Goal: Transaction & Acquisition: Purchase product/service

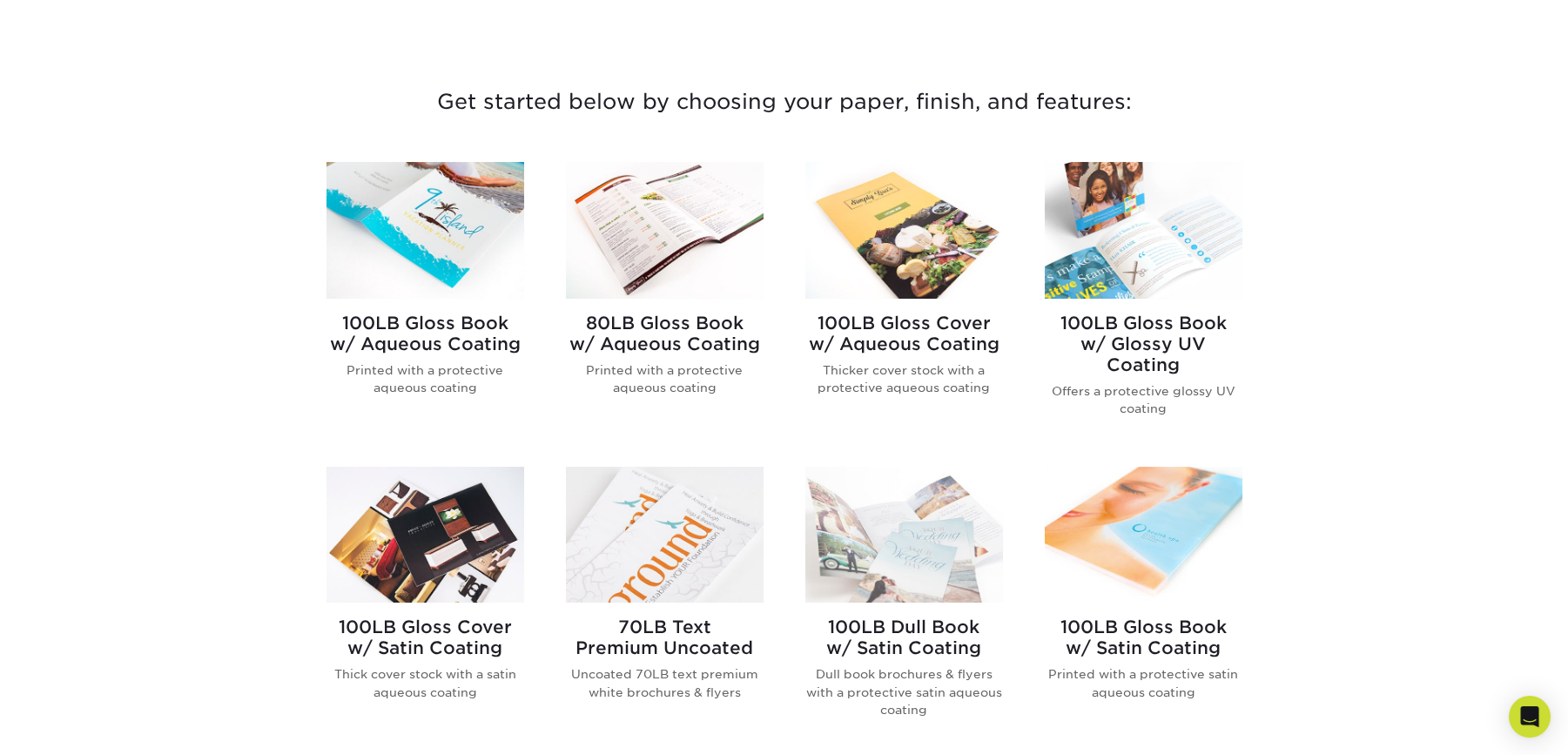
scroll to position [609, 0]
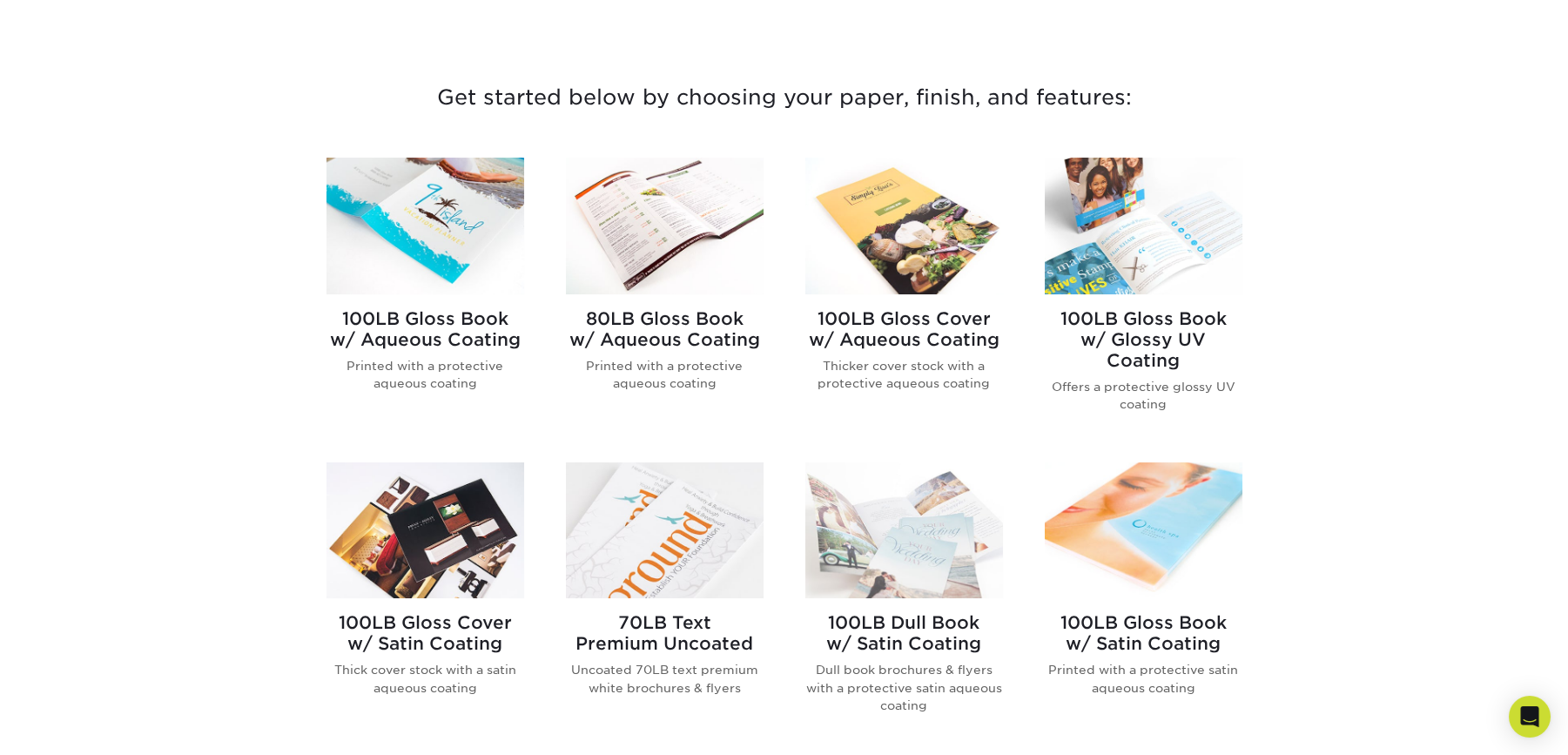
click at [657, 341] on h2 "80LB Gloss Book w/ Aqueous Coating" at bounding box center [665, 329] width 198 height 42
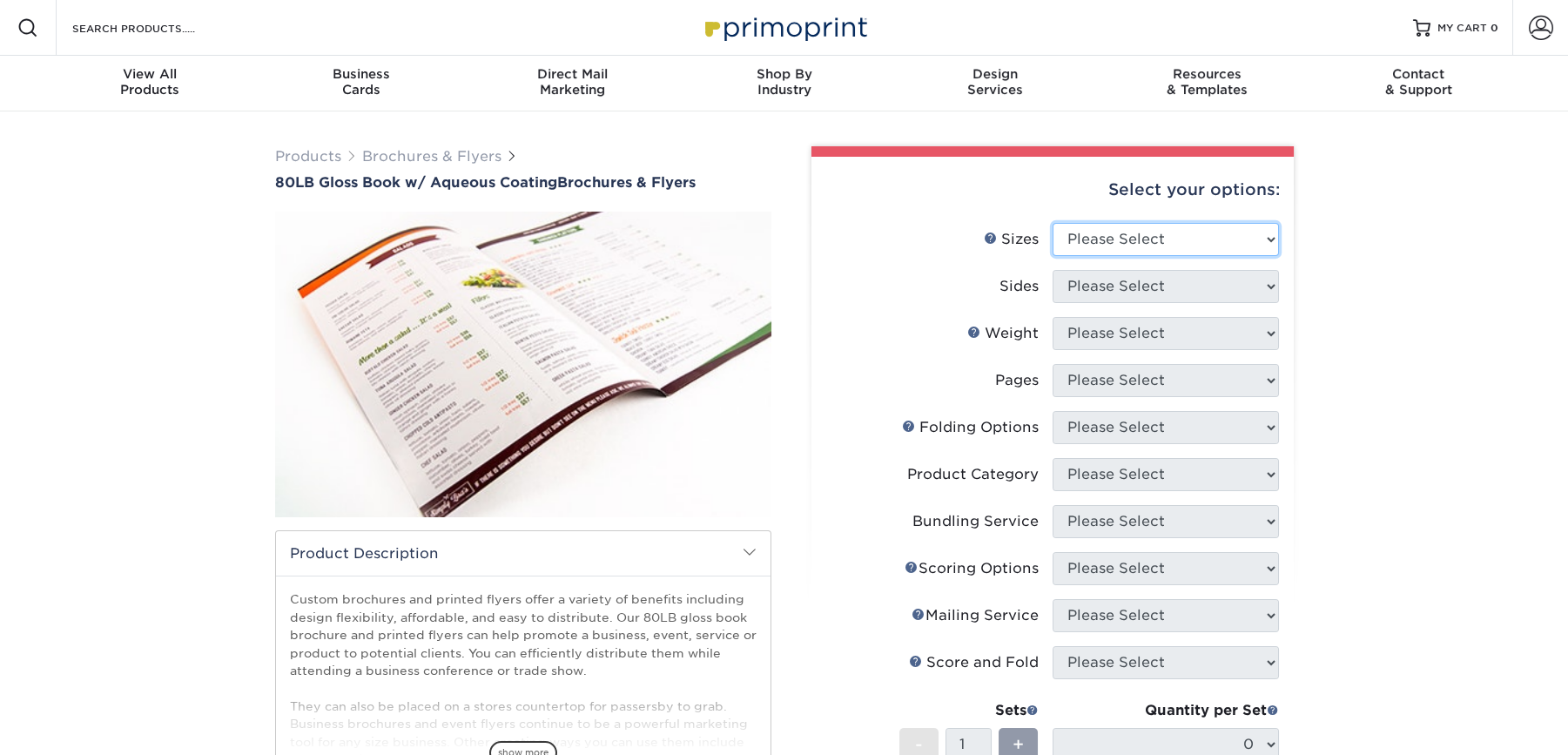
click at [1265, 237] on select "Please Select 3.67" x 8.5" 3.67" x 8.5" 4" x 6" 4" x 8.5" 4" x 9" 4" x 11" 4" x…" at bounding box center [1166, 240] width 227 height 33
select select "8.50x11.00"
click at [1053, 223] on select "Please Select 3.67" x 8.5" 3.67" x 8.5" 4" x 6" 4" x 8.5" 4" x 9" 4" x 11" 4" x…" at bounding box center [1166, 240] width 227 height 33
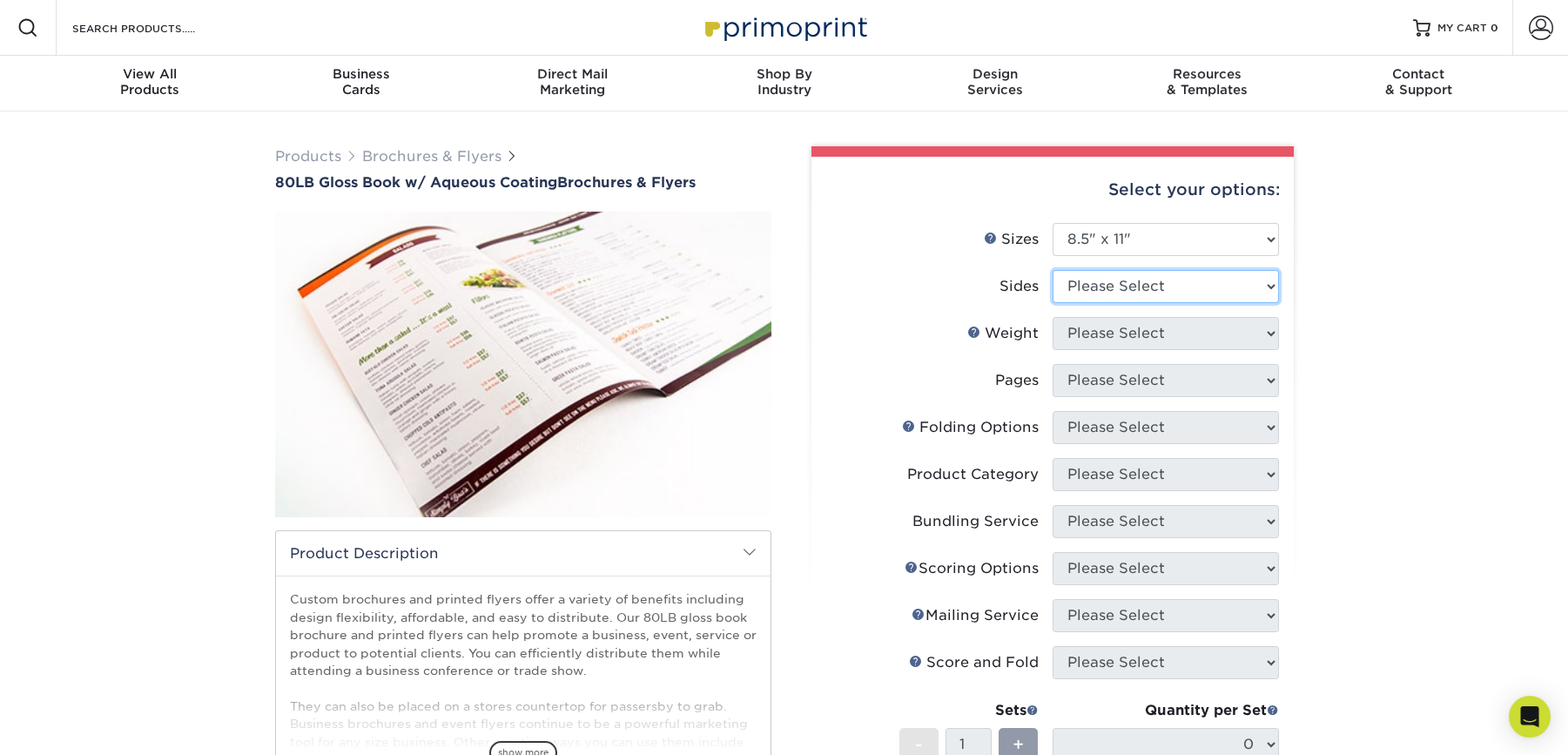
click at [1255, 286] on select "Please Select Print Both Sides Print Front Only" at bounding box center [1166, 287] width 227 height 33
select select "13abbda7-1d64-4f25-8bb2-c179b224825d"
click at [1053, 270] on select "Please Select Print Both Sides Print Front Only" at bounding box center [1166, 287] width 227 height 33
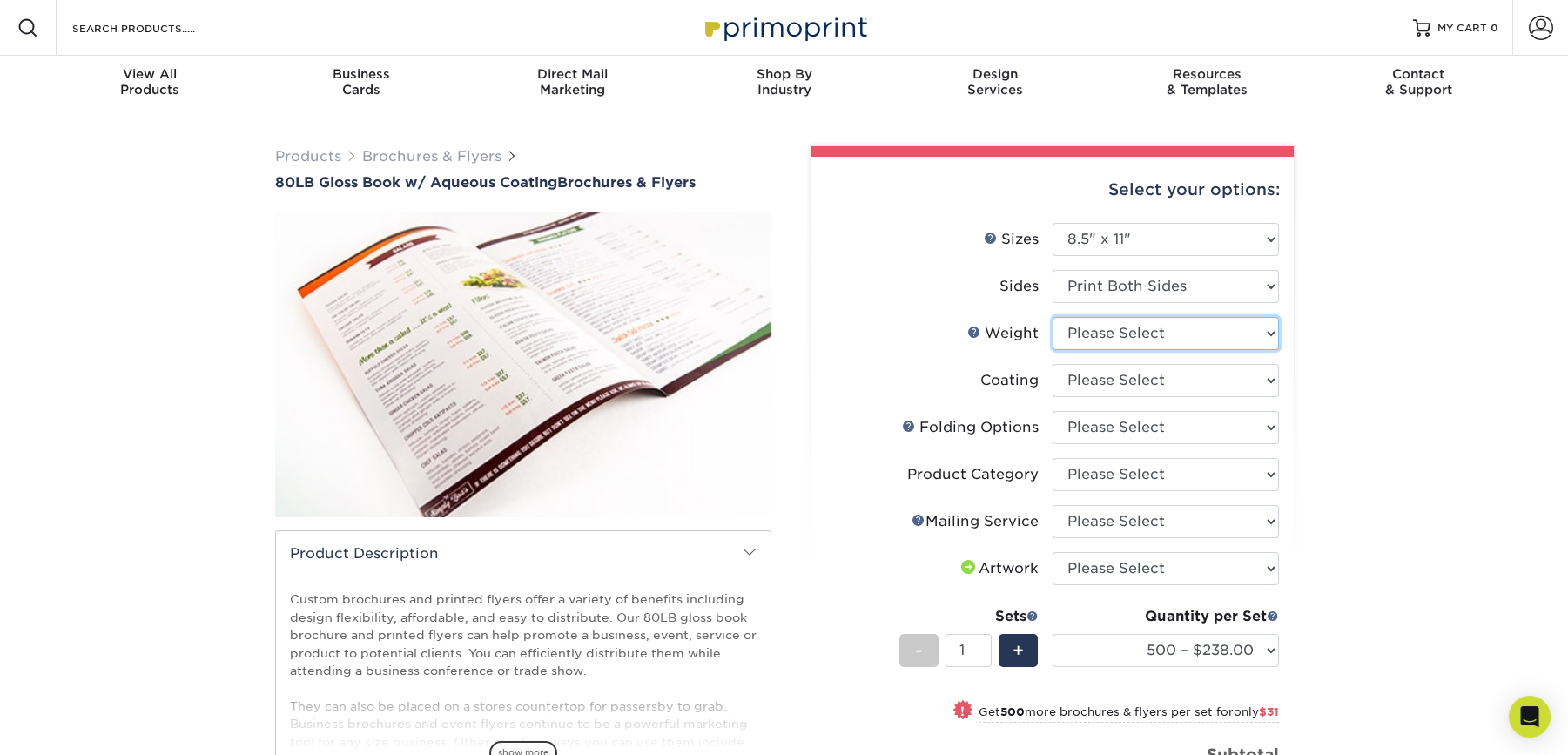
click at [1265, 327] on select "Please Select 80LB" at bounding box center [1166, 333] width 227 height 33
select select "80LB"
click at [1053, 316] on select "Please Select 80LB" at bounding box center [1166, 333] width 227 height 33
click at [1267, 378] on select at bounding box center [1166, 380] width 227 height 33
select select "d41dab50-ff65-4f4f-bb17-2afe4d36ae33"
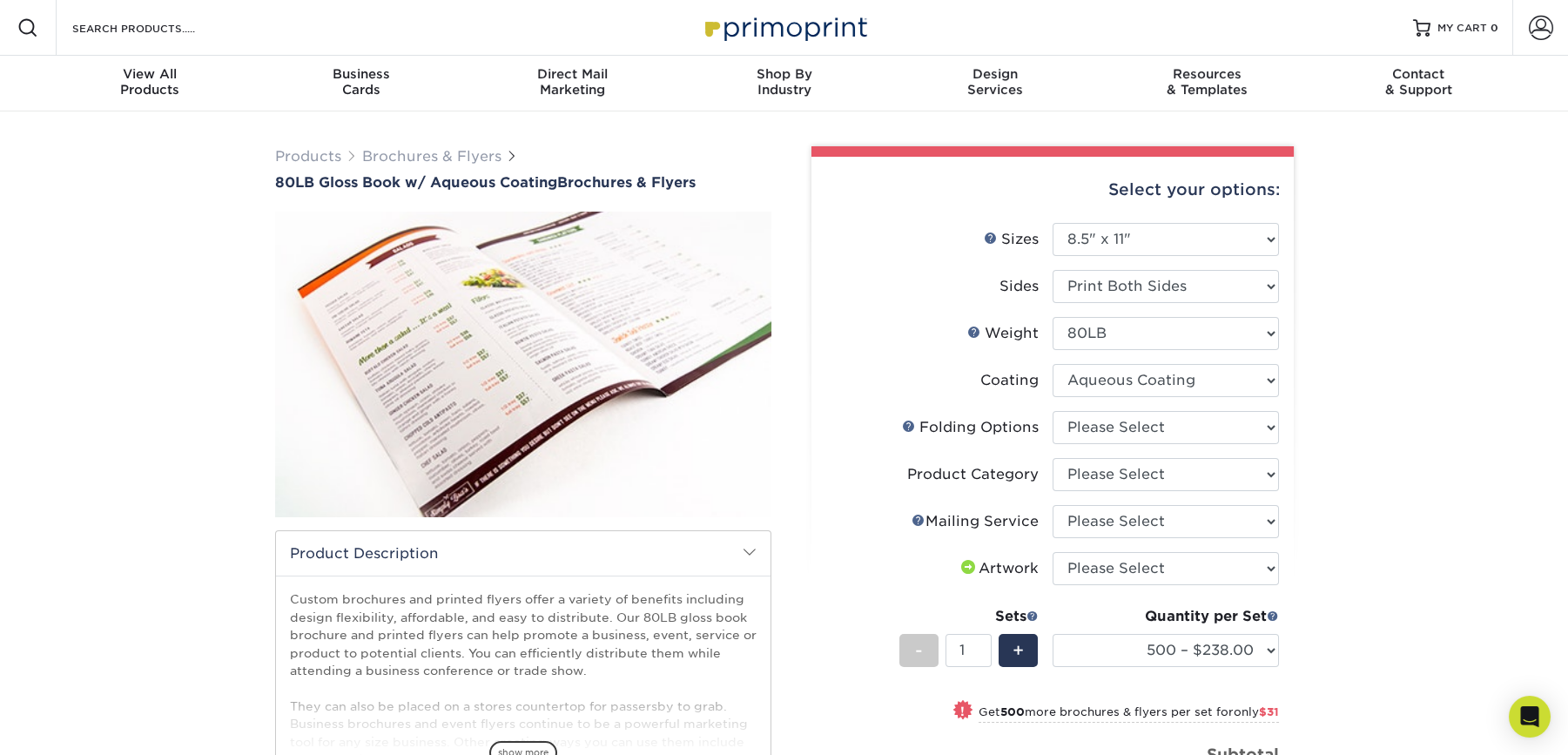
click at [1053, 364] on select at bounding box center [1166, 380] width 227 height 33
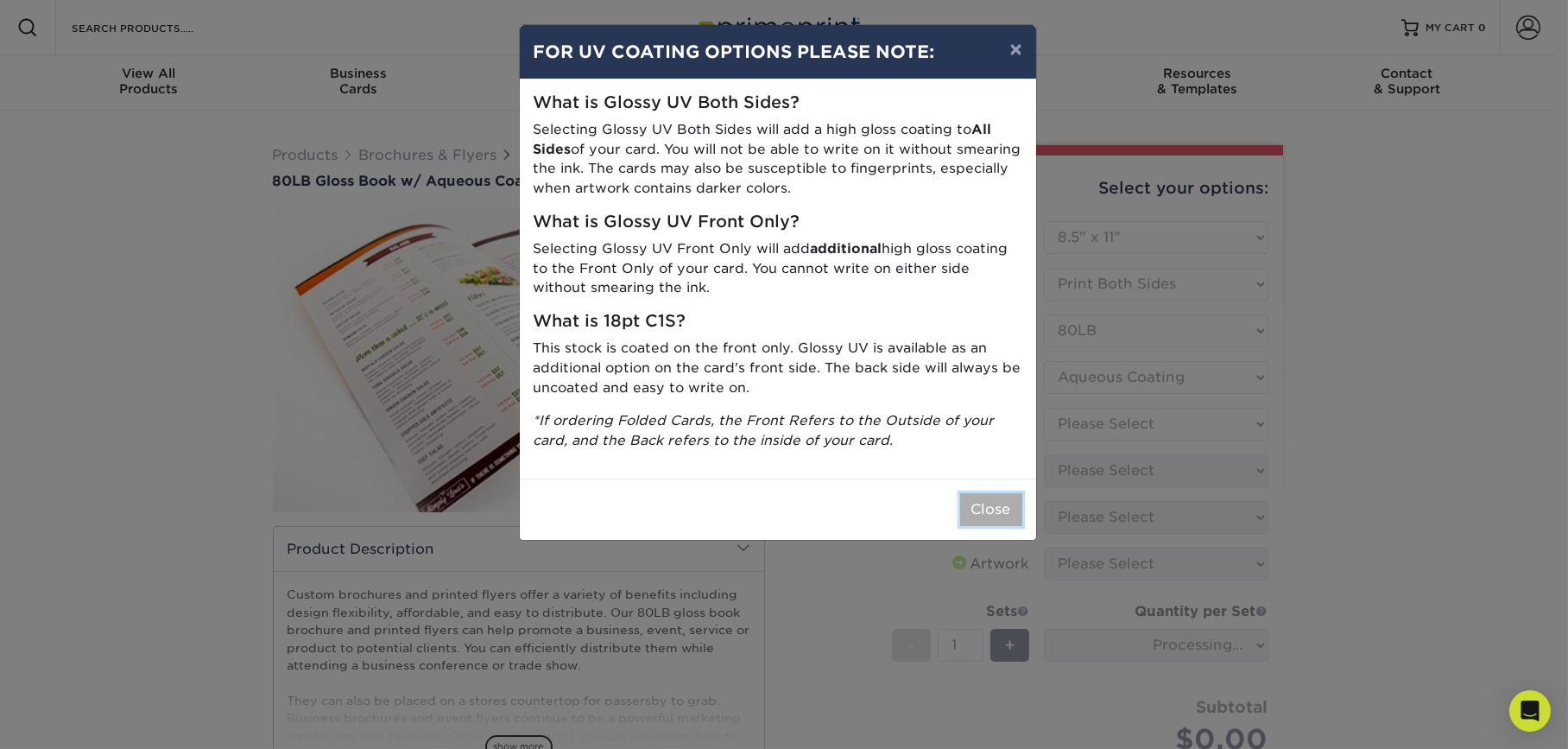
click at [991, 513] on button "Close" at bounding box center [991, 509] width 62 height 33
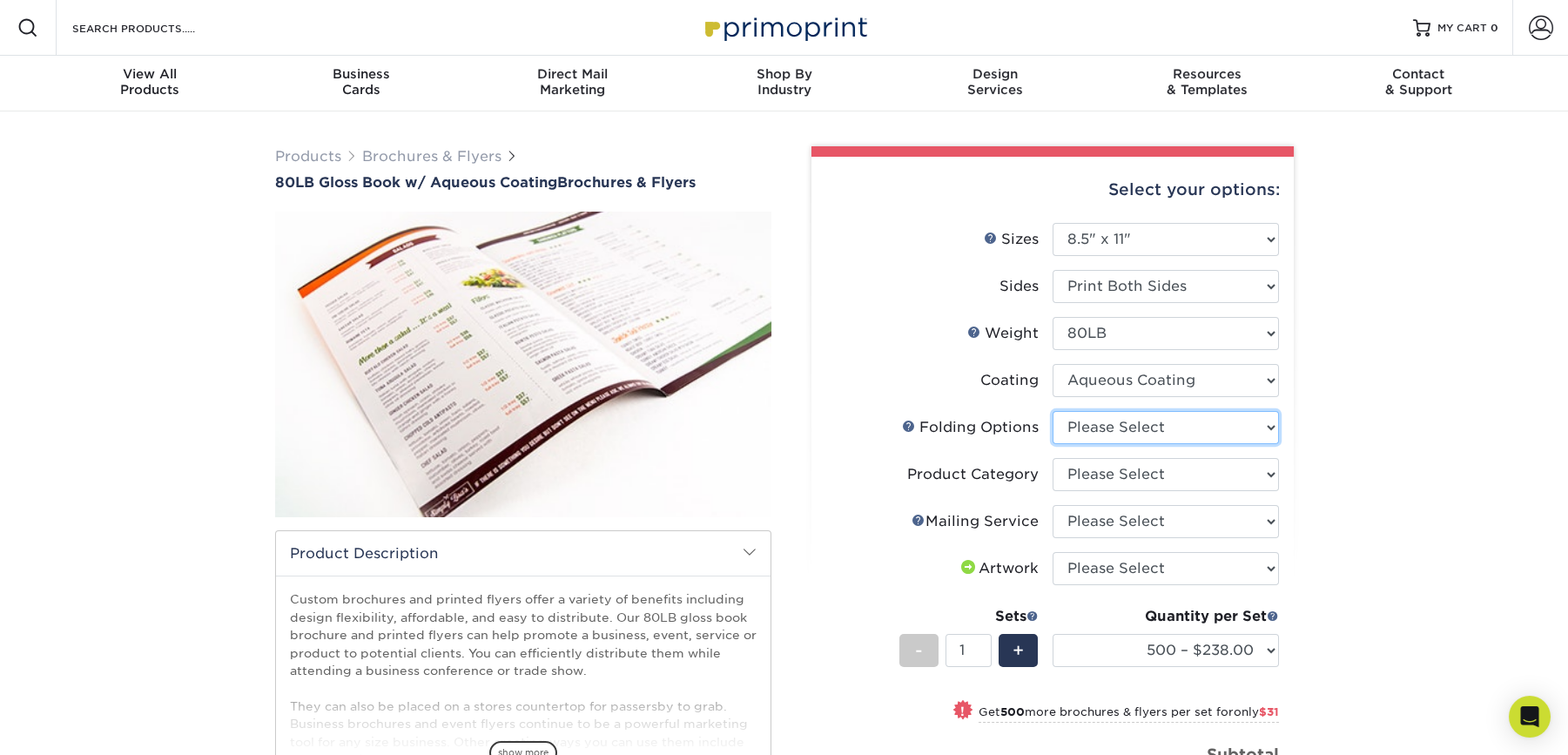
click at [1255, 418] on select "Please Select FLAT - No Folding Accordion Fold Half-Fold (Vertical) Half-Fold (…" at bounding box center [1166, 427] width 227 height 33
select select "309d6136-ab60-468f-a140-45a5ba21578e"
click at [1053, 411] on select "Please Select FLAT - No Folding Accordion Fold Half-Fold (Vertical) Half-Fold (…" at bounding box center [1166, 427] width 227 height 33
click at [1264, 470] on select "Please Select Flyers and Brochures" at bounding box center [1166, 474] width 227 height 33
select select "1a668080-6b7c-4174-b399-2c3833b27ef4"
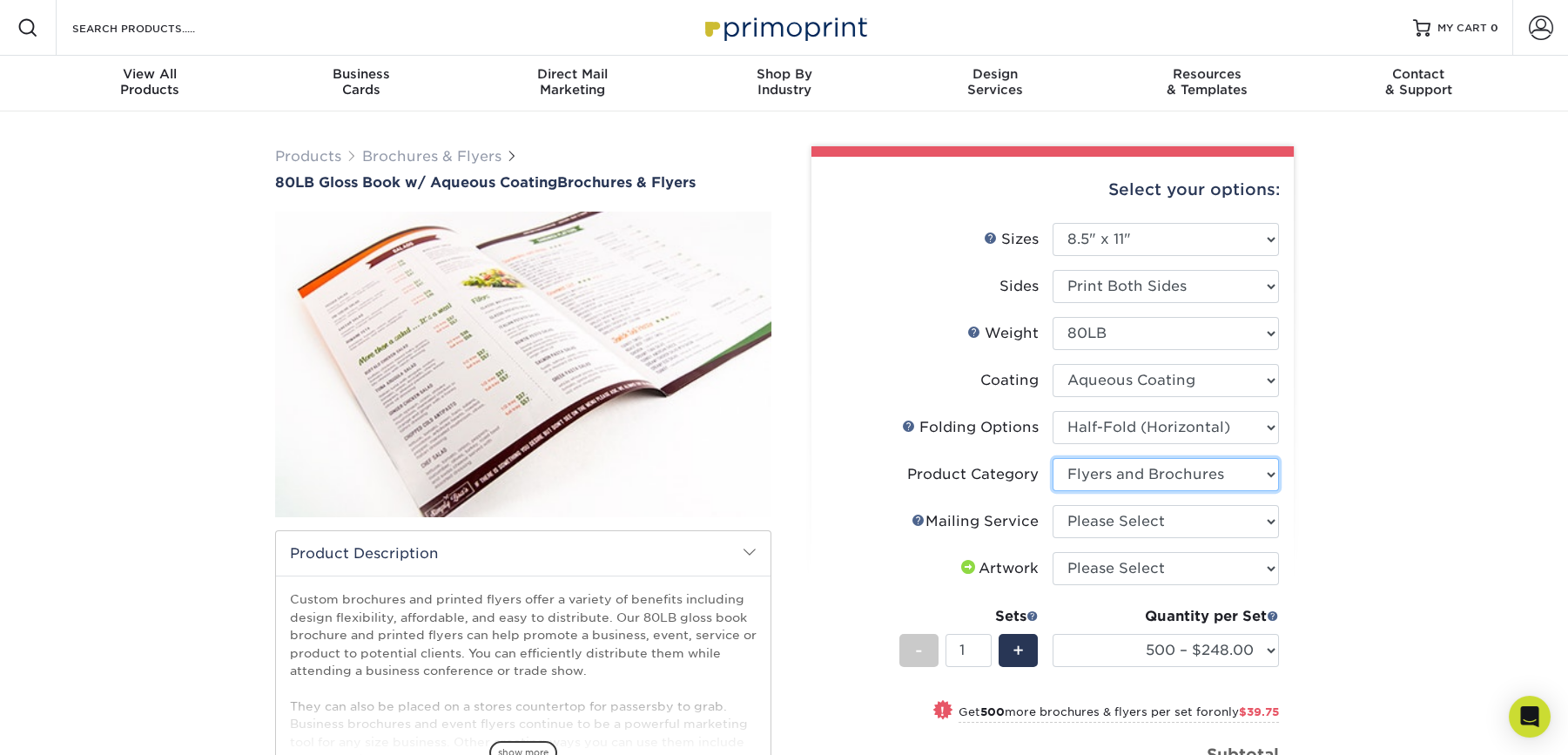
click at [1053, 458] on select "Please Select Flyers and Brochures" at bounding box center [1166, 474] width 227 height 33
click at [1210, 520] on select "Please Select No Direct Mailing Service No, I will mail/stamp/imprint Direct Ma…" at bounding box center [1166, 521] width 227 height 33
select select "3e5e9bdd-d78a-4c28-a41d-fe1407925ca6"
click at [1053, 505] on select "Please Select No Direct Mailing Service No, I will mail/stamp/imprint Direct Ma…" at bounding box center [1166, 521] width 227 height 33
click at [1218, 564] on select "Please Select I will upload files I need a design - $175" at bounding box center [1166, 568] width 227 height 33
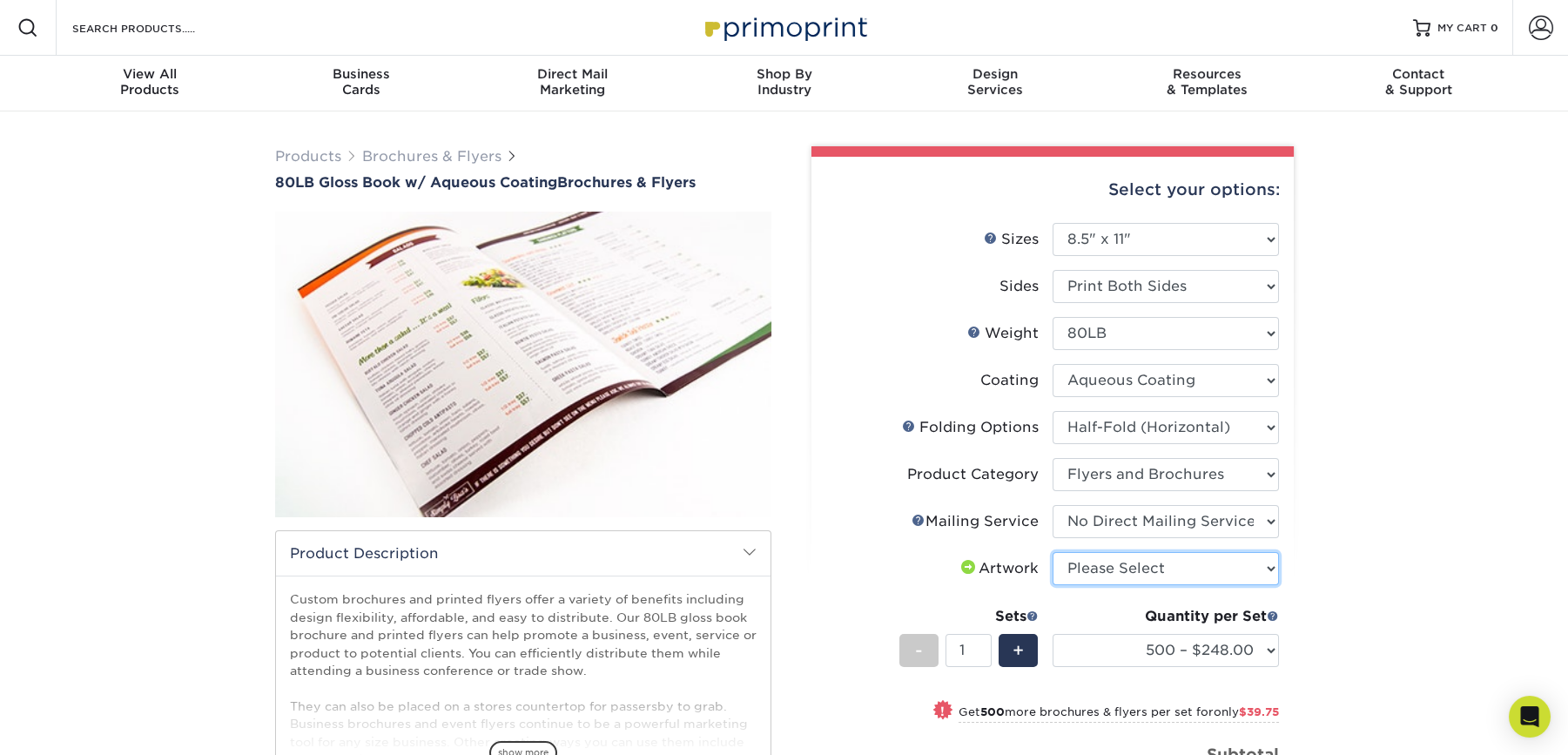
select select "upload"
click at [1053, 552] on select "Please Select I will upload files I need a design - $175" at bounding box center [1166, 568] width 227 height 33
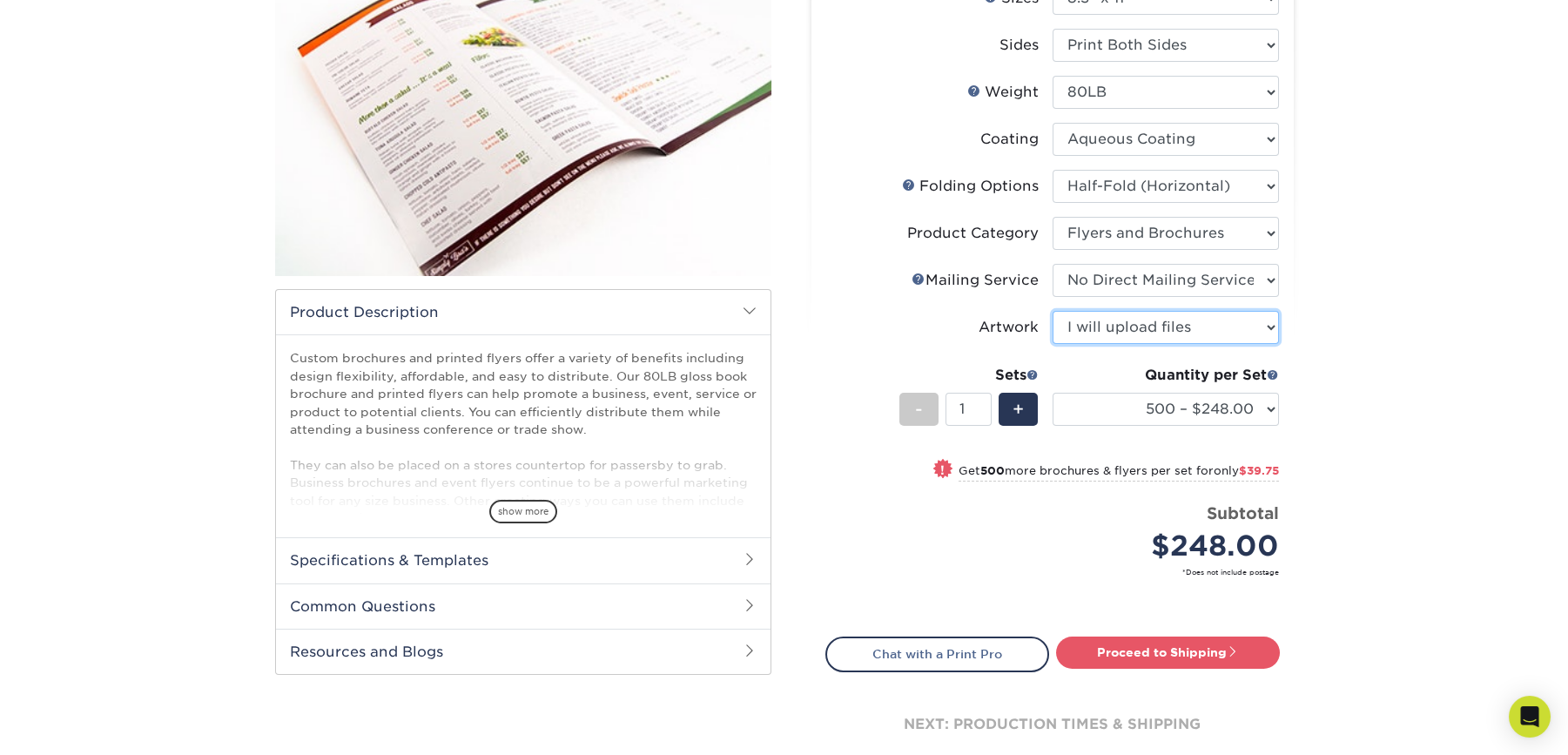
scroll to position [262, 0]
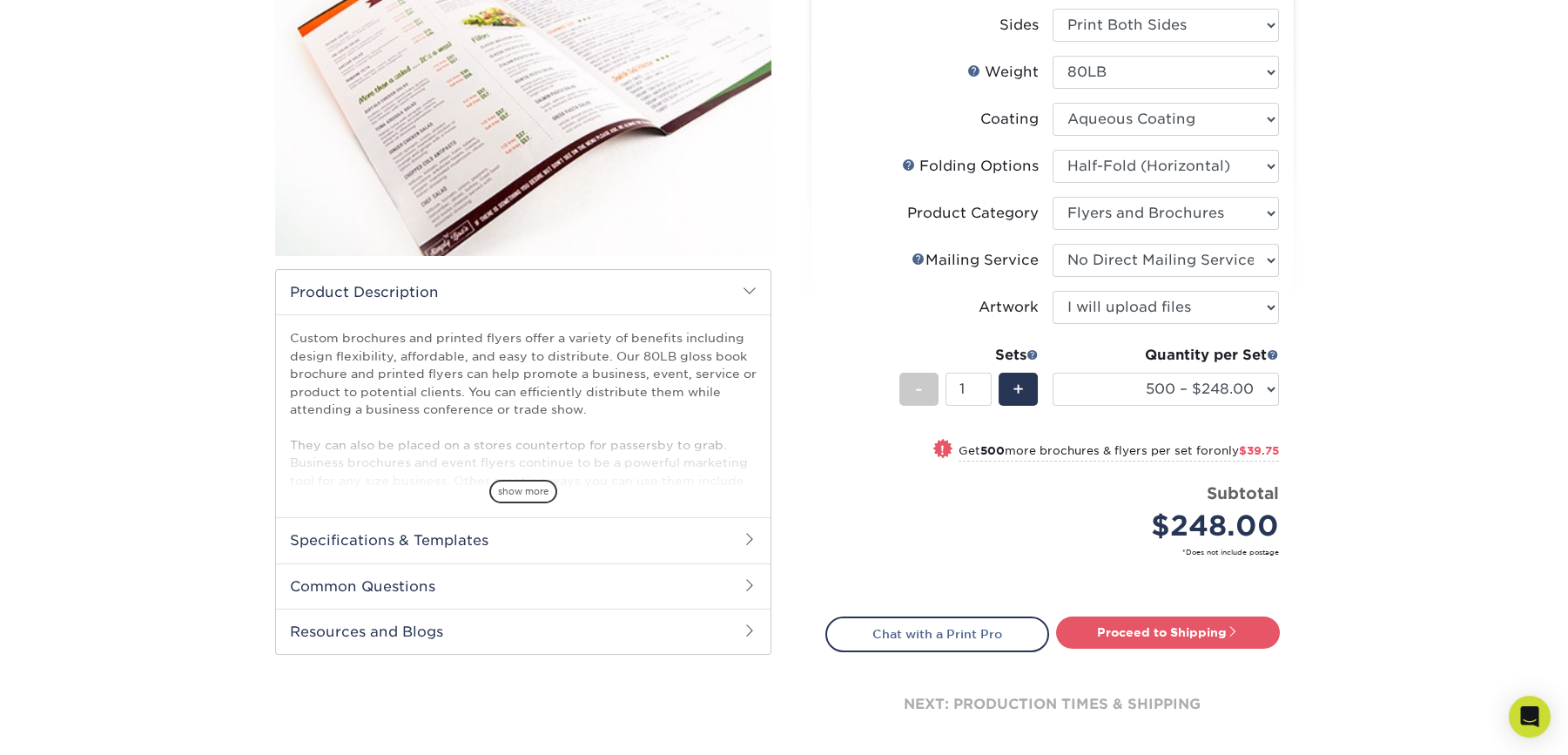
click at [713, 582] on h2 "Common Questions" at bounding box center [522, 586] width 494 height 45
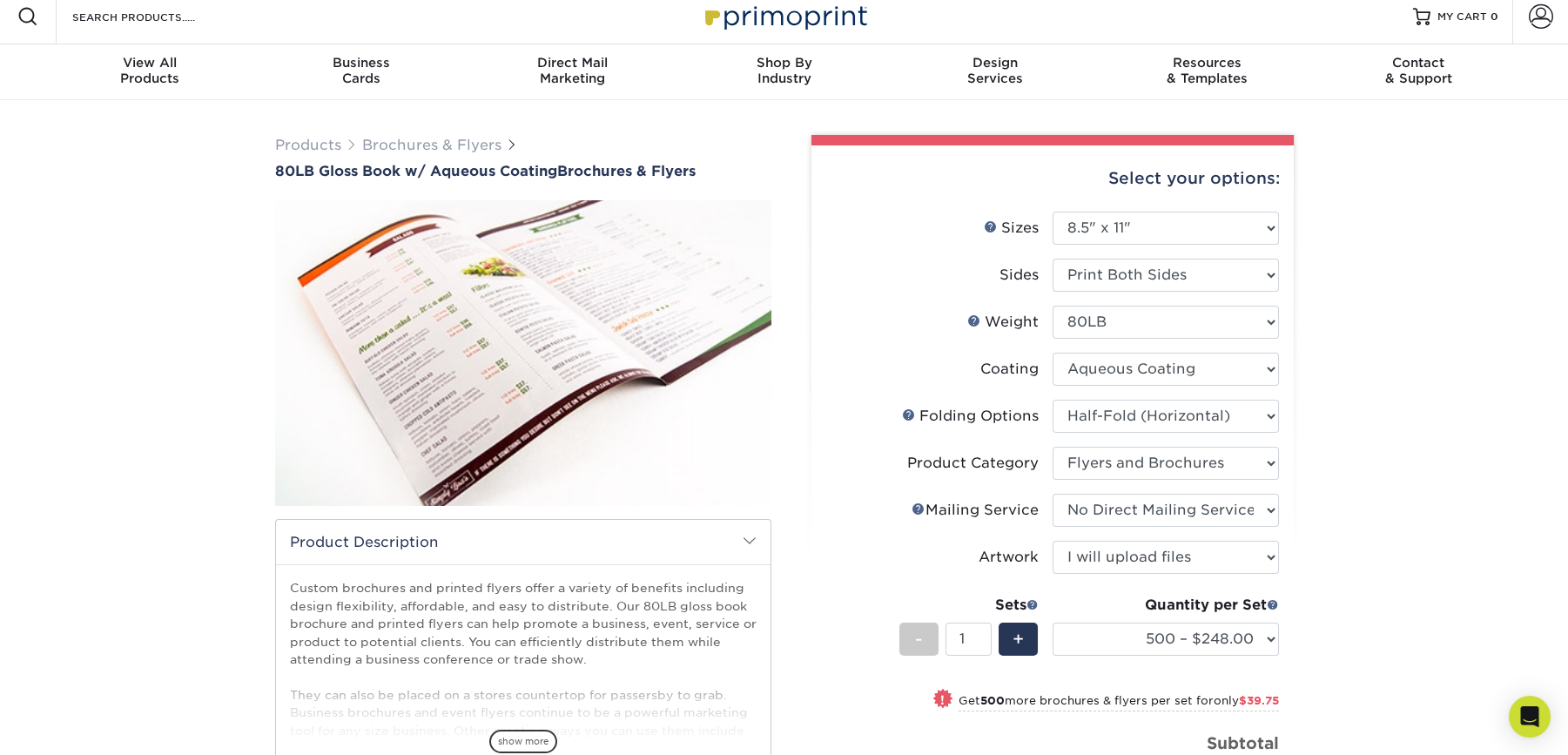
scroll to position [0, 0]
